Goal: Task Accomplishment & Management: Use online tool/utility

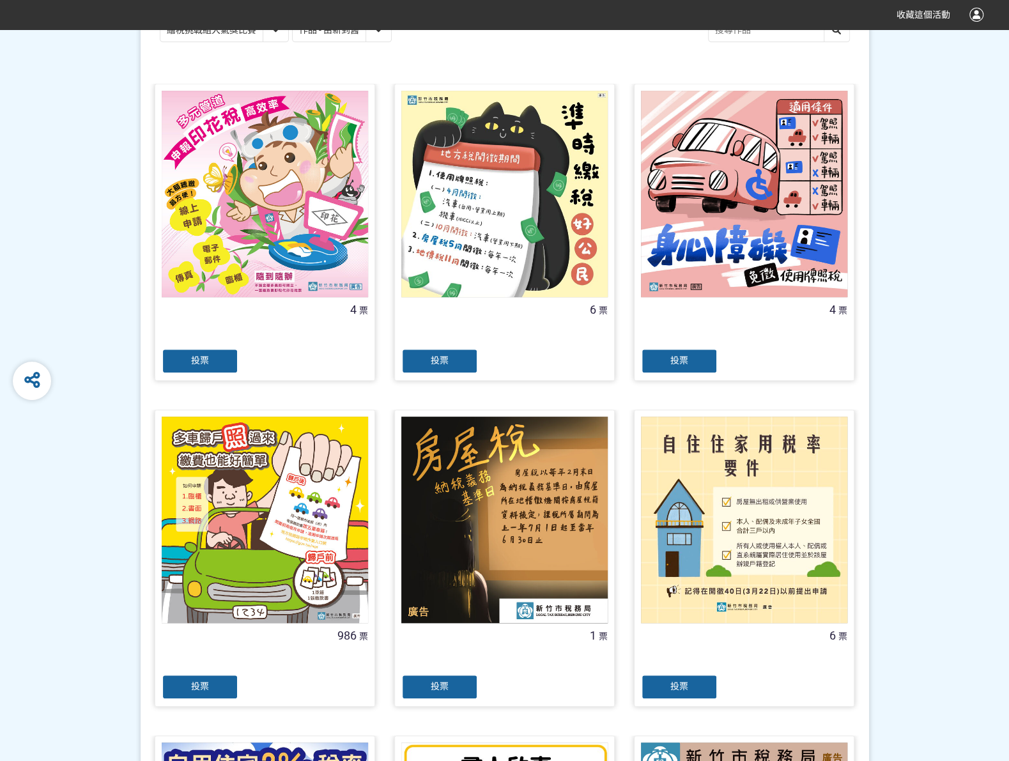
scroll to position [320, 0]
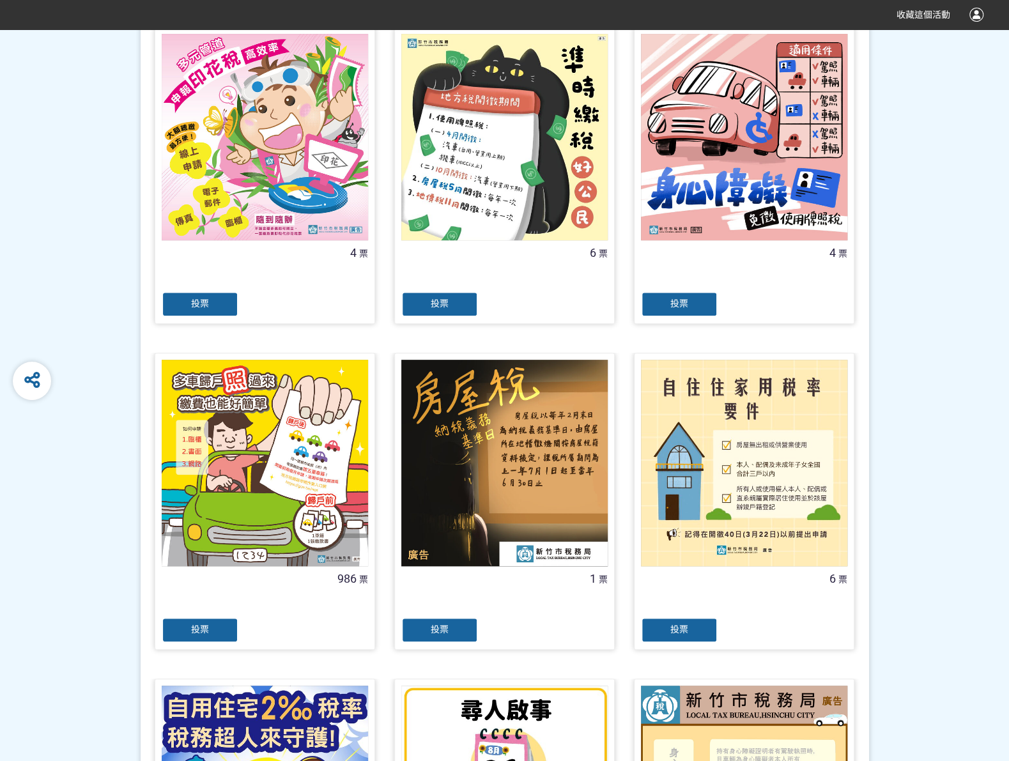
click at [209, 616] on div at bounding box center [265, 605] width 207 height 26
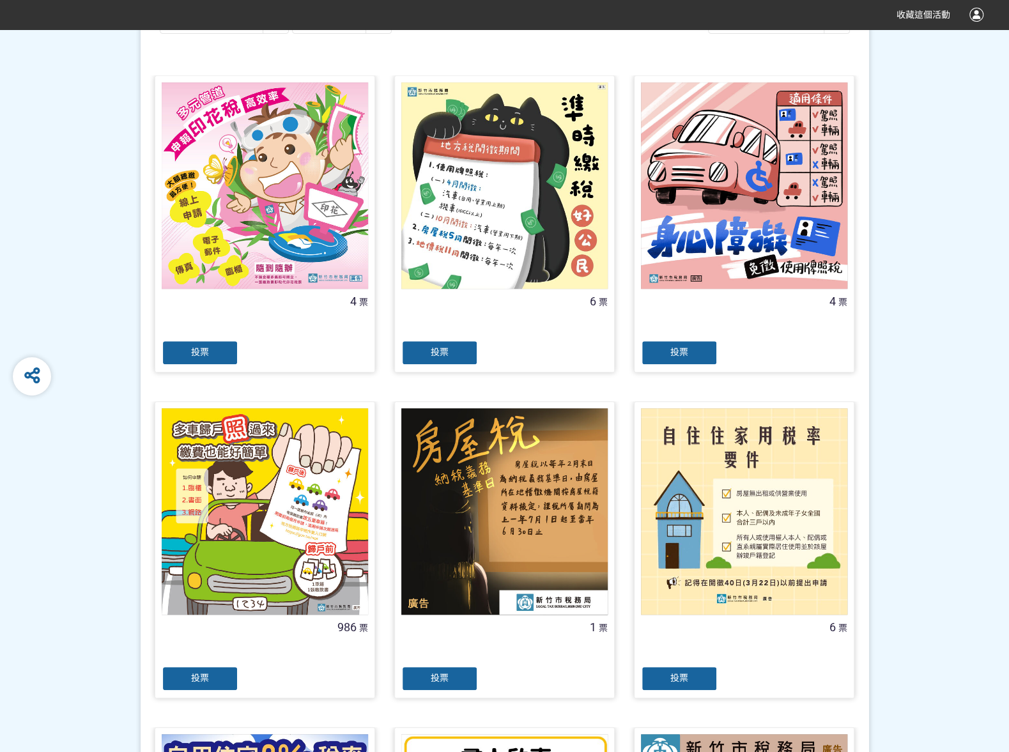
scroll to position [320, 0]
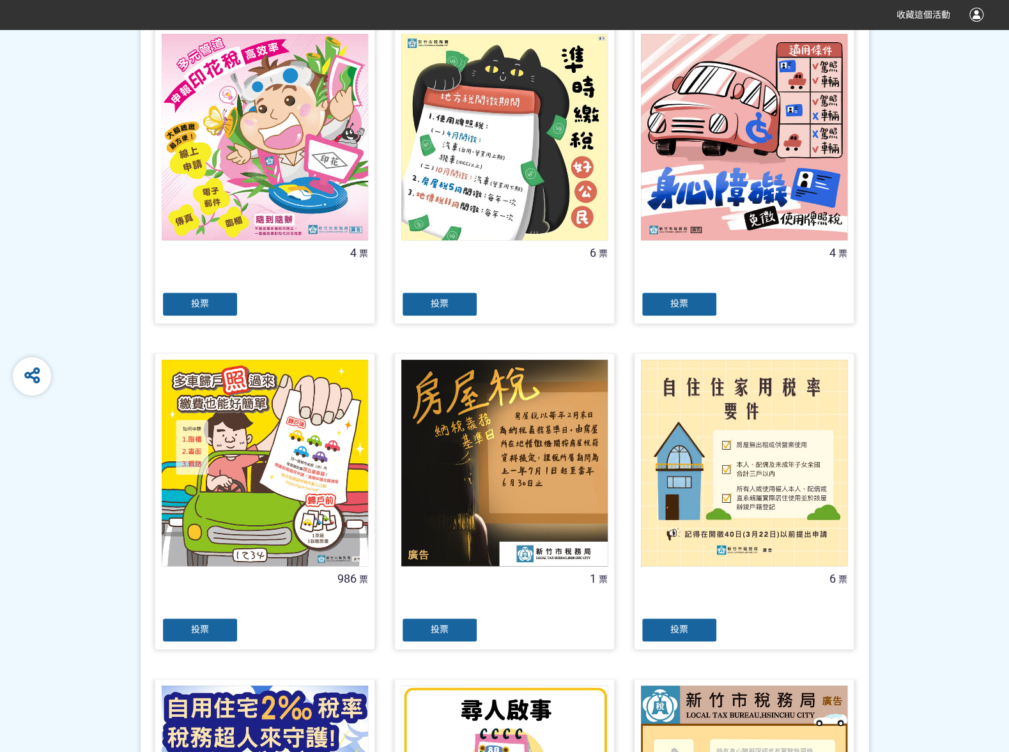
click at [222, 641] on div "投票" at bounding box center [200, 631] width 77 height 26
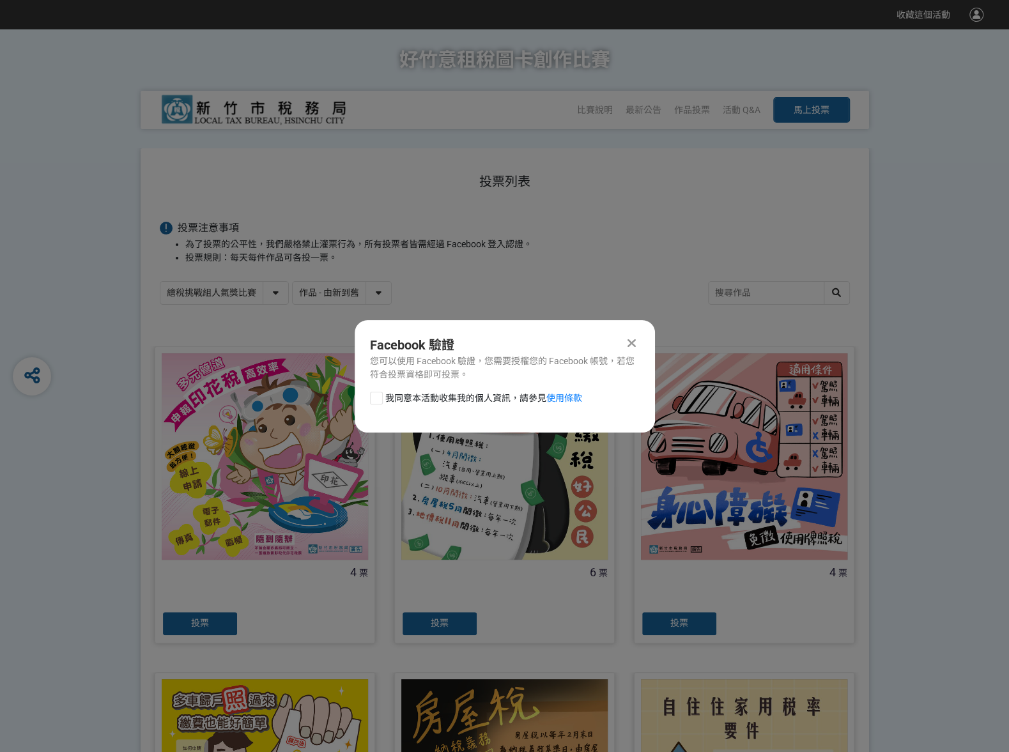
click at [379, 397] on div at bounding box center [376, 398] width 13 height 13
checkbox input "true"
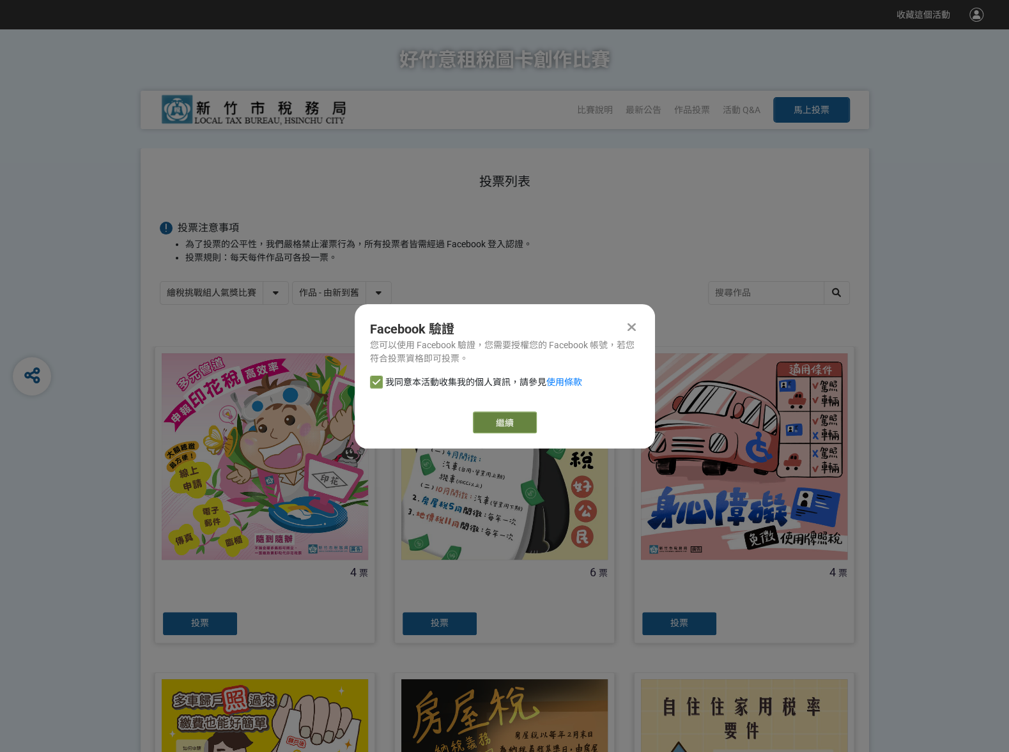
click at [495, 420] on link "繼續" at bounding box center [505, 423] width 64 height 22
click at [519, 416] on link "繼續" at bounding box center [505, 423] width 64 height 22
